Goal: Information Seeking & Learning: Learn about a topic

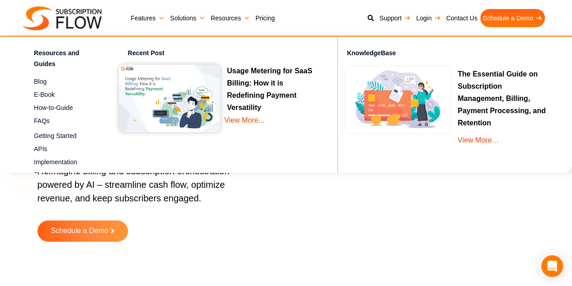
click at [249, 18] on link "Resources" at bounding box center [230, 18] width 45 height 18
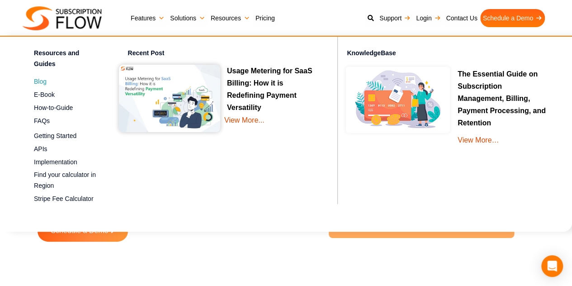
click at [67, 76] on link "Blog Get the latest tips, reviews, & information to manage business better" at bounding box center [65, 81] width 62 height 11
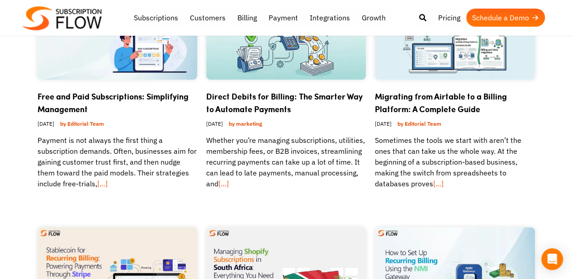
scroll to position [512, 0]
click at [318, 213] on div "Direct Debits for Billing: The Smarter Way to Automate Payments [DATE] by marke…" at bounding box center [286, 148] width 160 height 138
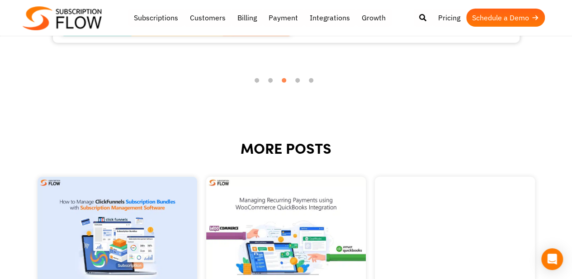
scroll to position [1191, 0]
